Goal: Transaction & Acquisition: Purchase product/service

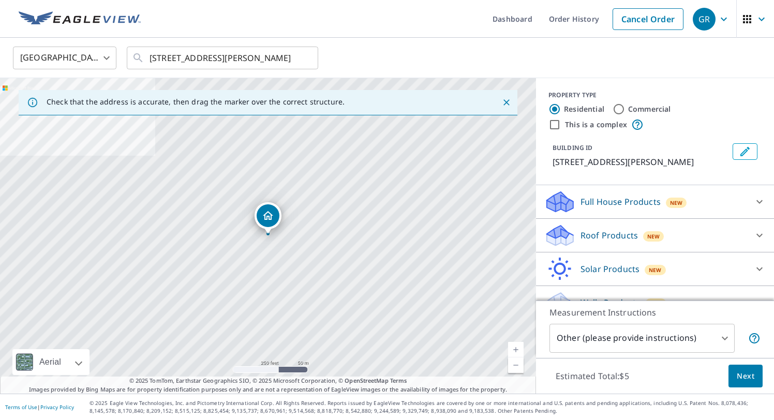
scroll to position [159, 0]
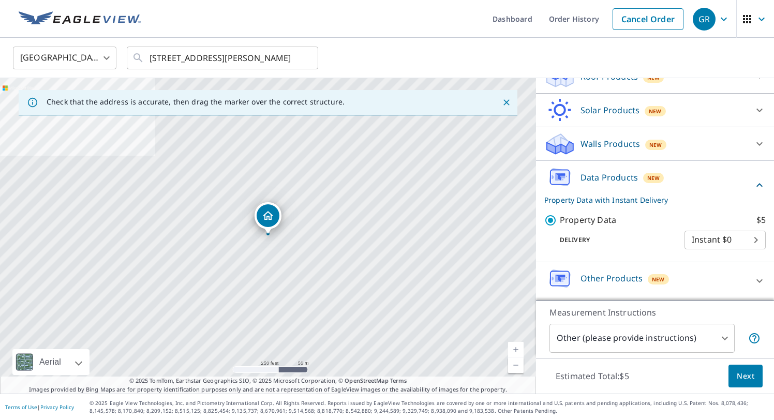
click at [594, 142] on p "Walls Products" at bounding box center [609, 144] width 59 height 12
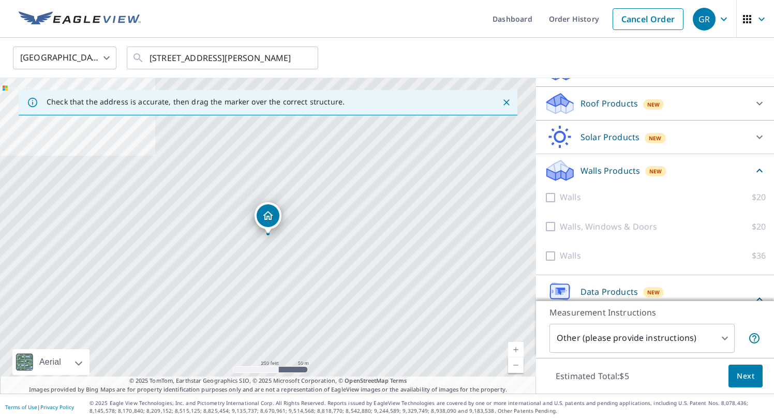
scroll to position [118, 0]
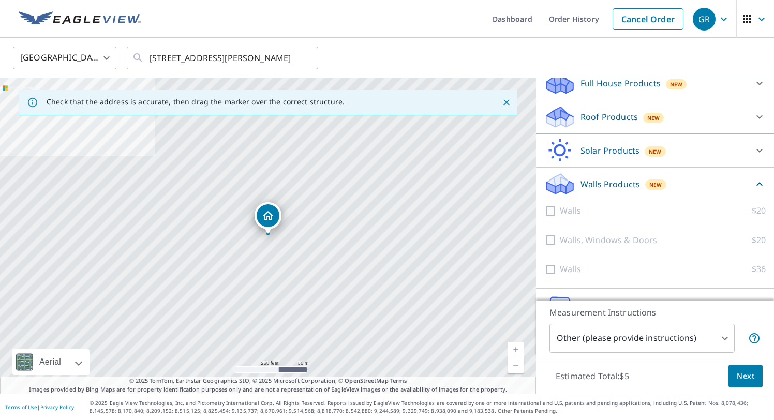
click at [585, 122] on p "Roof Products" at bounding box center [608, 117] width 57 height 12
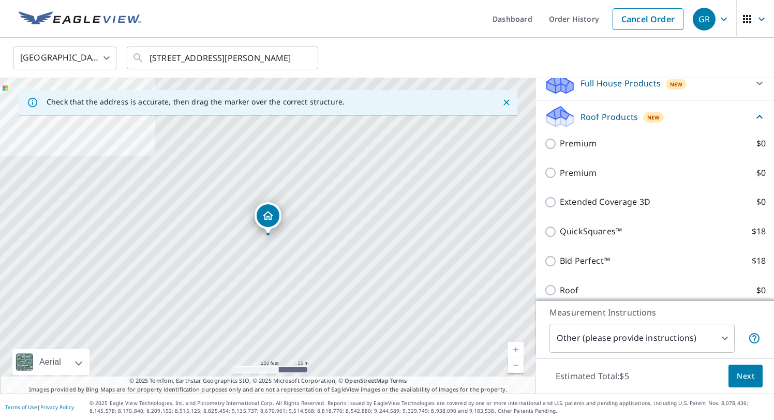
click at [554, 142] on input "Premium $0" at bounding box center [552, 144] width 16 height 12
checkbox input "true"
checkbox input "false"
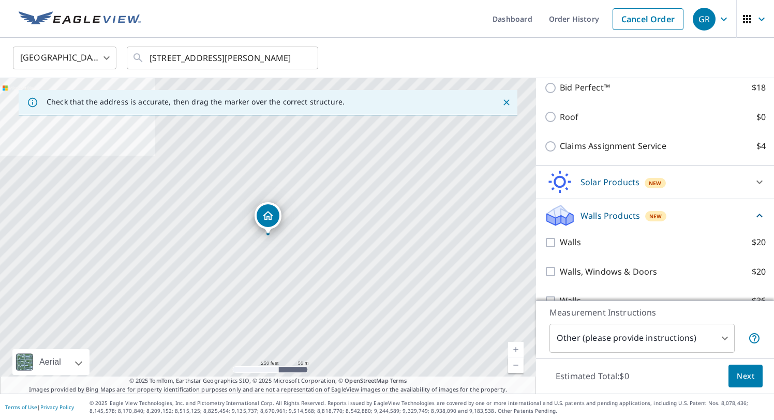
scroll to position [454, 0]
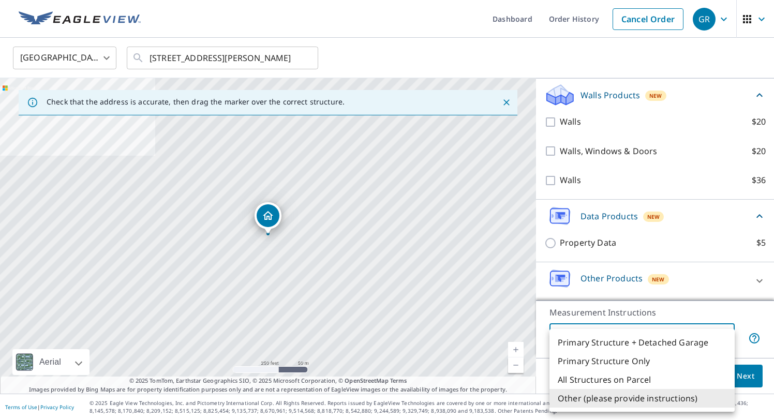
click at [689, 339] on body "GR GR Dashboard Order History Cancel Order GR United States [GEOGRAPHIC_DATA] ​…" at bounding box center [387, 210] width 774 height 420
click at [660, 340] on li "Primary Structure + Detached Garage" at bounding box center [641, 342] width 185 height 19
type input "1"
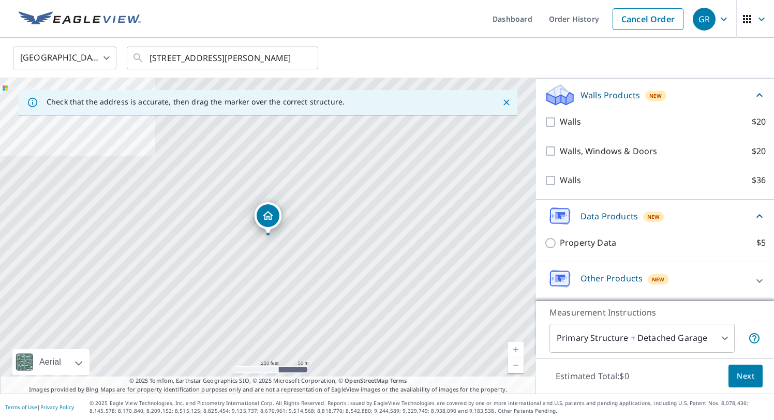
click at [582, 241] on p "Property Data" at bounding box center [588, 242] width 56 height 13
click at [560, 241] on input "Property Data $5" at bounding box center [552, 243] width 16 height 12
checkbox input "true"
checkbox input "false"
type input "5"
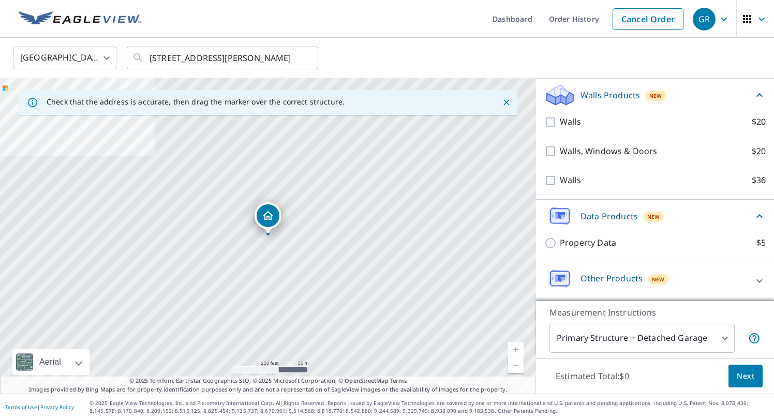
scroll to position [415, 0]
